Goal: Navigation & Orientation: Find specific page/section

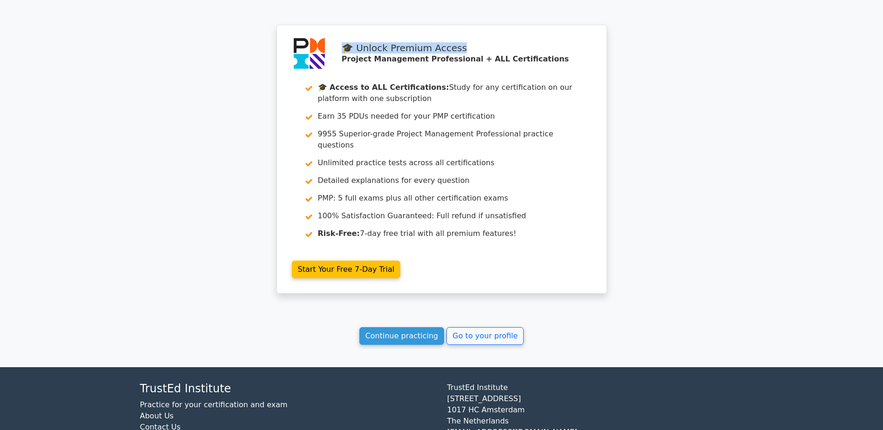
scroll to position [4082, 0]
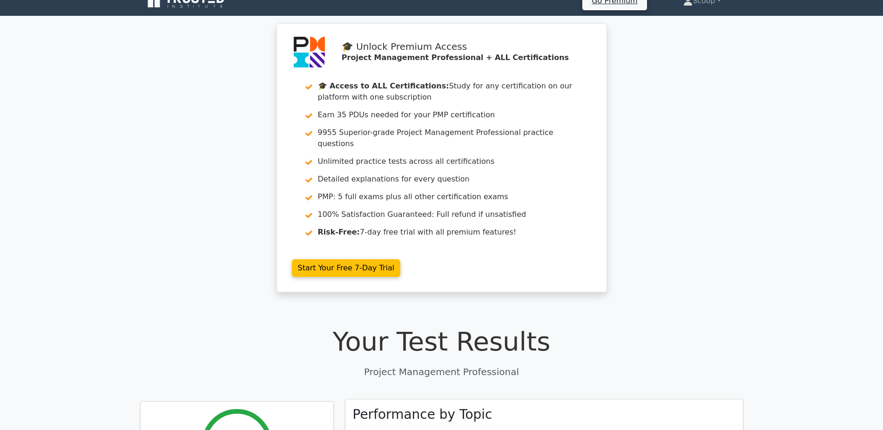
scroll to position [0, 0]
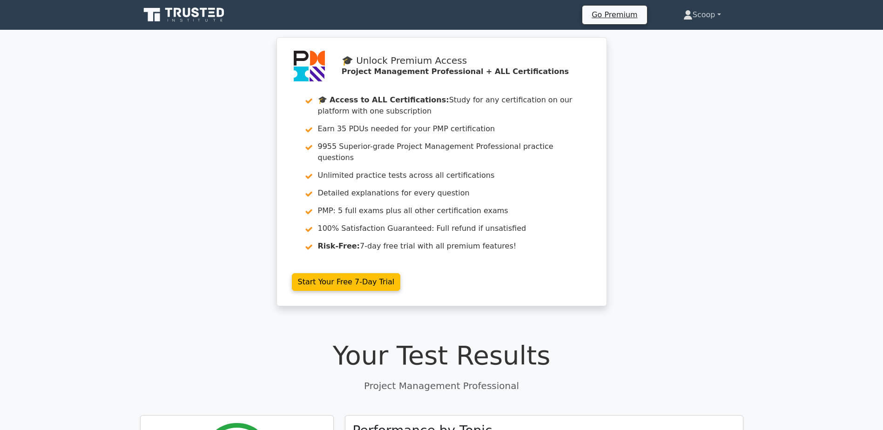
drag, startPoint x: 701, startPoint y: 16, endPoint x: 707, endPoint y: 22, distance: 8.9
click at [701, 15] on link "Scoop" at bounding box center [702, 15] width 82 height 19
click at [711, 12] on link "Scoop" at bounding box center [702, 15] width 82 height 19
drag, startPoint x: 726, startPoint y: 99, endPoint x: 705, endPoint y: 88, distance: 23.8
click at [726, 99] on div "🎓 Unlock Premium Access Project Management Professional + ALL Certifications 🎓 …" at bounding box center [441, 177] width 883 height 280
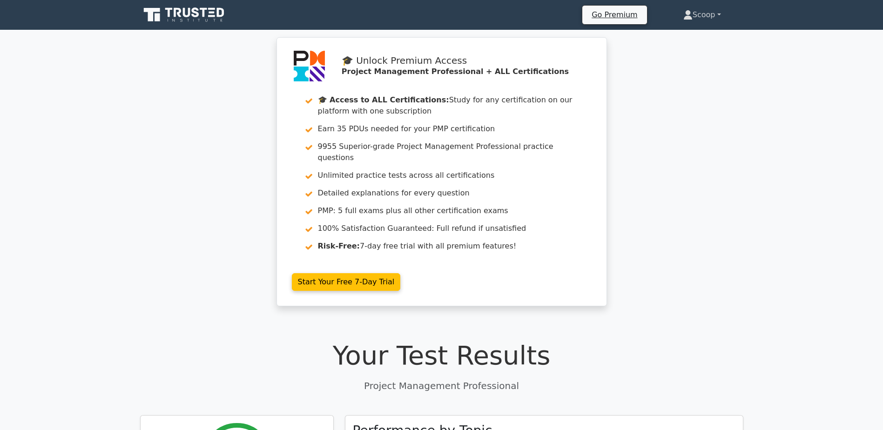
click at [697, 10] on link "Scoop" at bounding box center [702, 15] width 82 height 19
click at [713, 10] on link "Scoop" at bounding box center [702, 15] width 82 height 19
click at [703, 19] on link "Scoop" at bounding box center [702, 15] width 82 height 19
click at [203, 9] on icon at bounding box center [203, 12] width 7 height 9
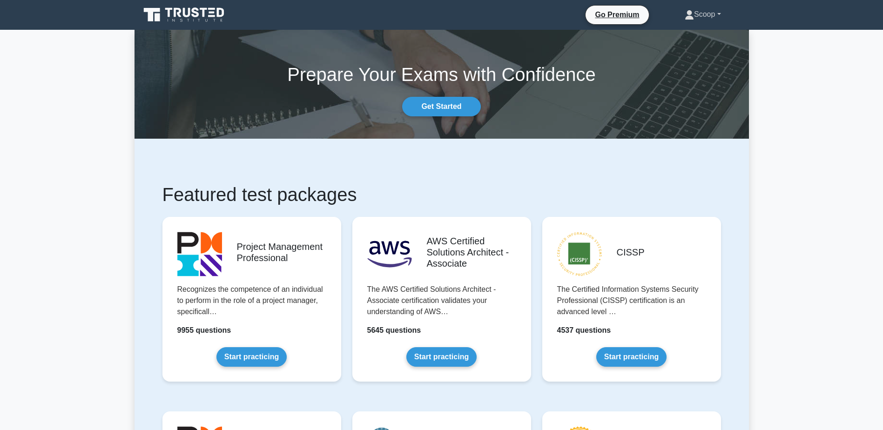
click at [709, 15] on link "Scoop" at bounding box center [703, 14] width 81 height 19
click at [687, 37] on link "Profile" at bounding box center [700, 36] width 74 height 15
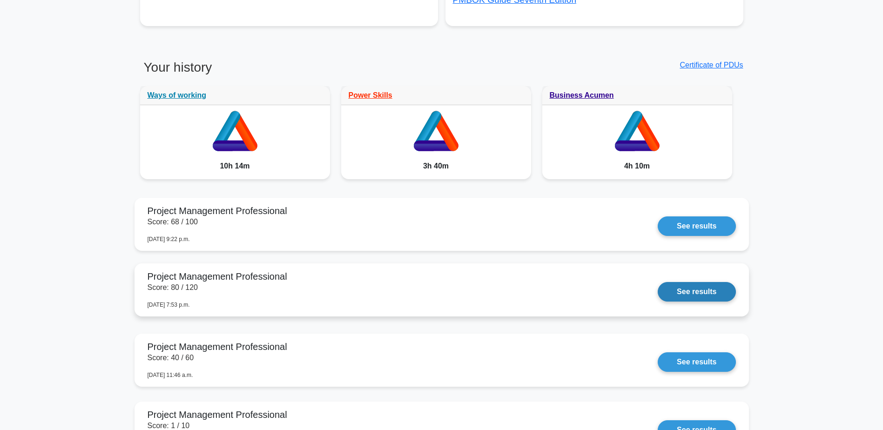
scroll to position [854, 0]
